Goal: Transaction & Acquisition: Purchase product/service

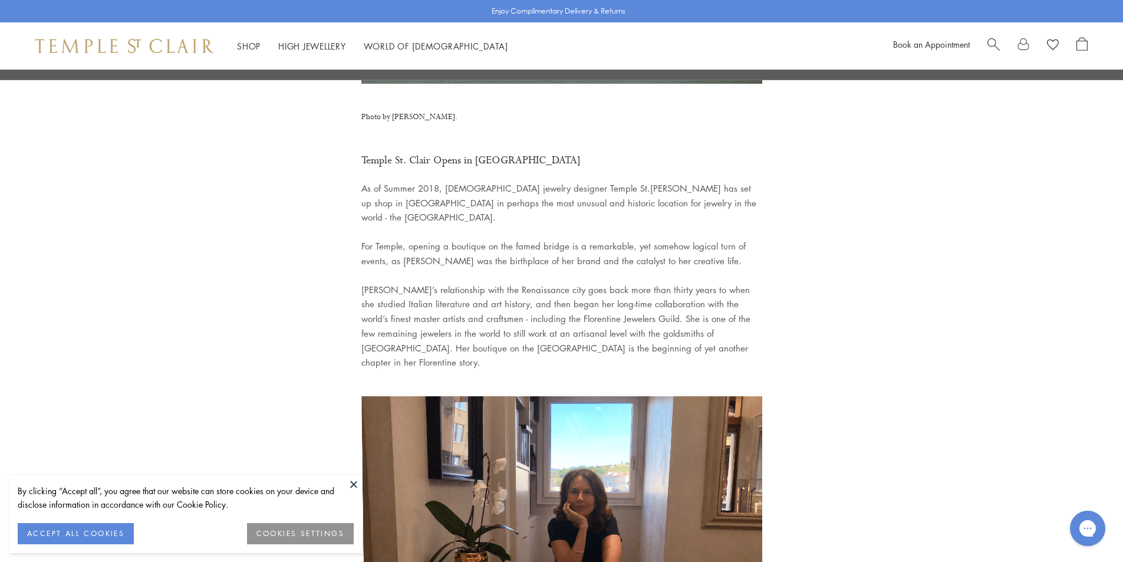
click at [86, 534] on button "ACCEPT ALL COOKIES" at bounding box center [76, 533] width 116 height 21
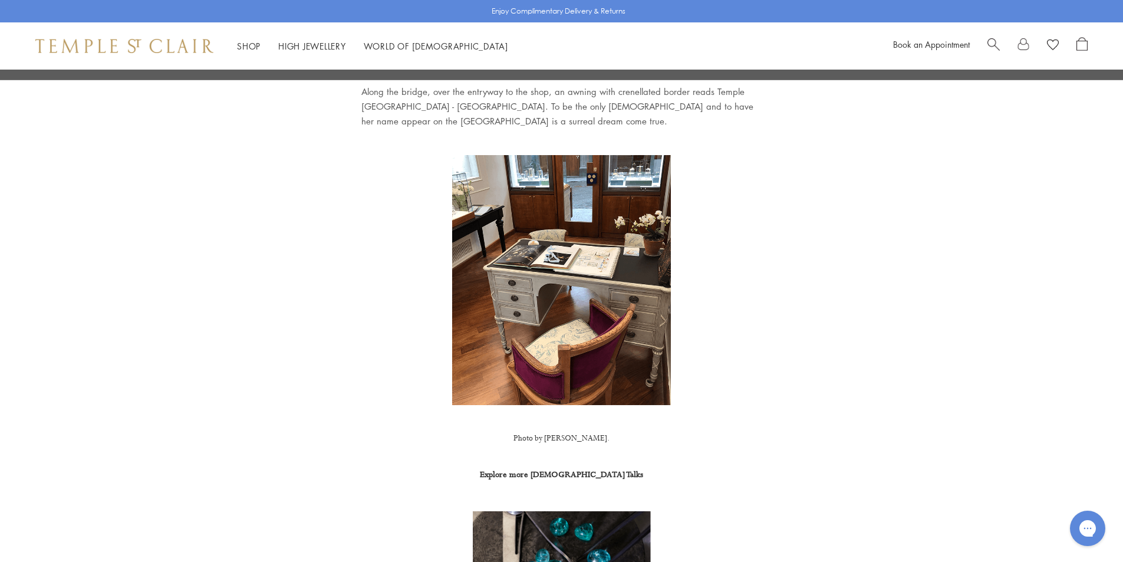
scroll to position [1710, 0]
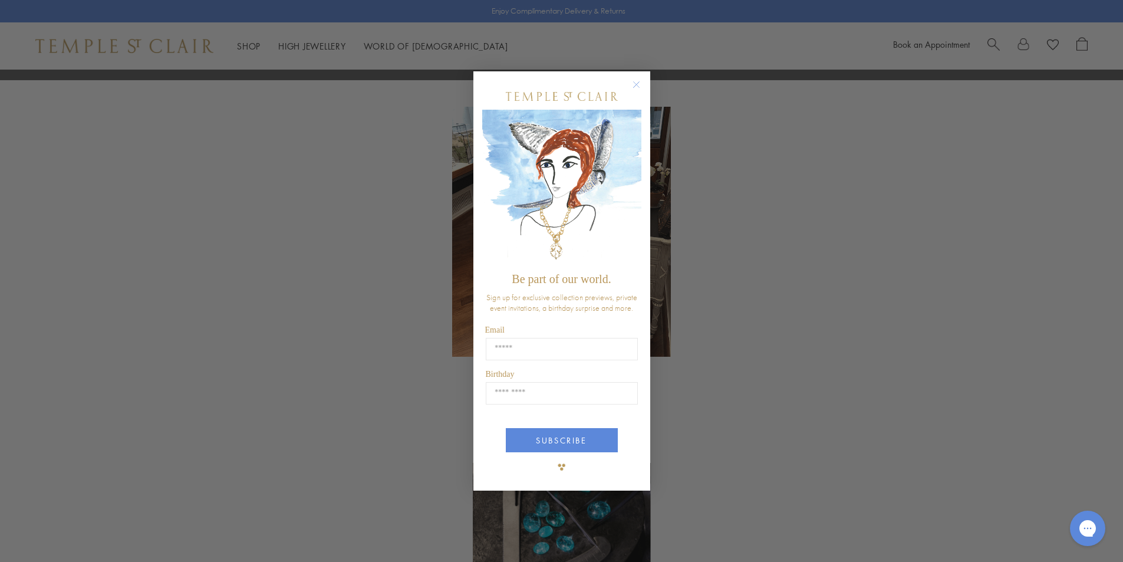
click at [638, 83] on circle "Close dialog" at bounding box center [636, 84] width 14 height 14
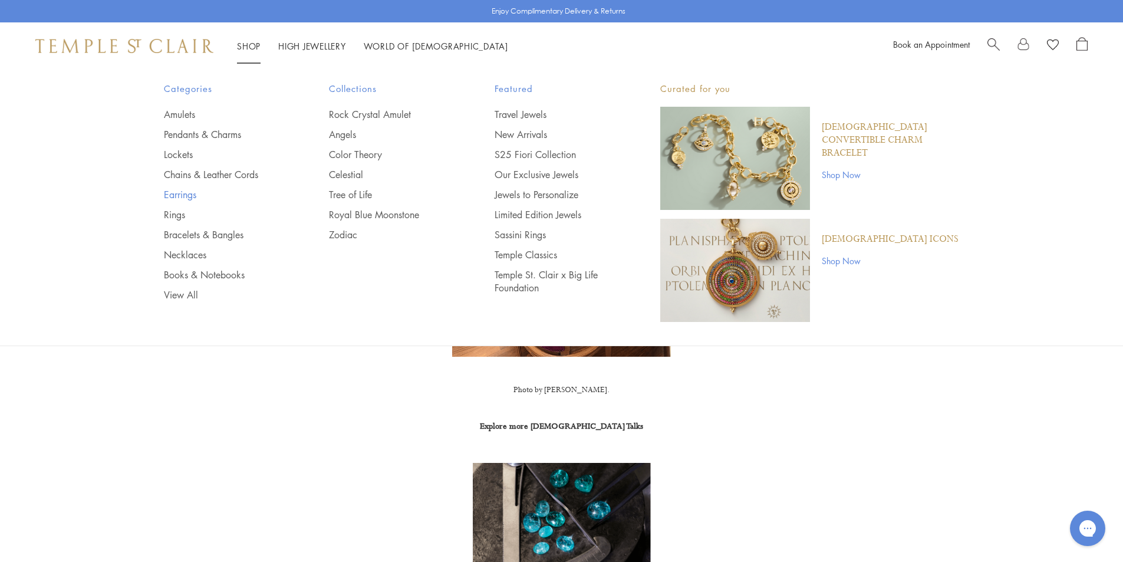
click at [177, 191] on link "Earrings" at bounding box center [223, 194] width 119 height 13
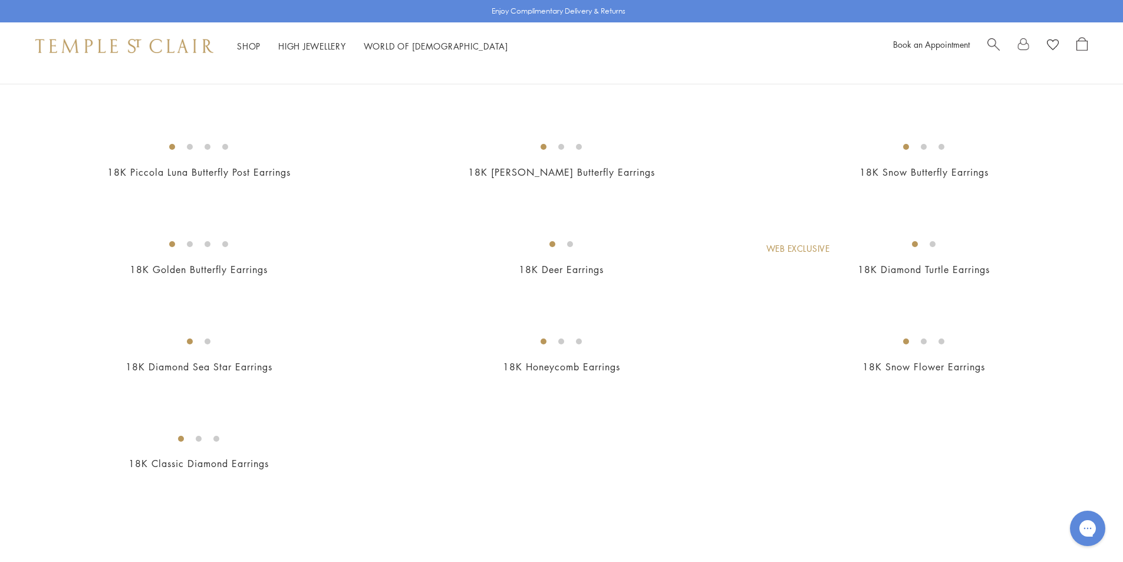
scroll to position [1474, 0]
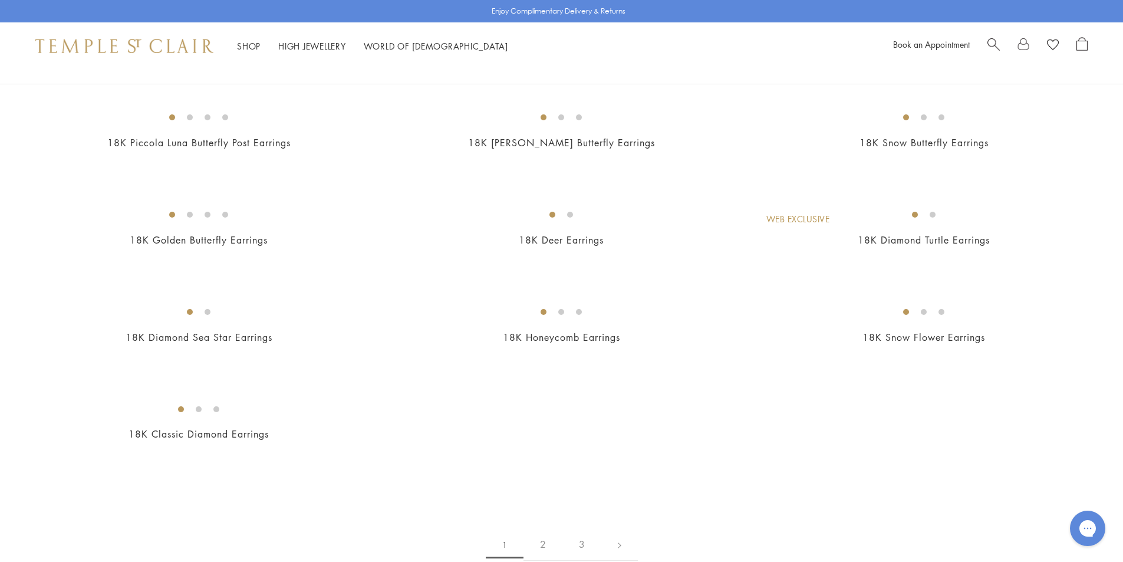
click at [0, 0] on img at bounding box center [0, 0] width 0 height 0
